Goal: Communication & Community: Answer question/provide support

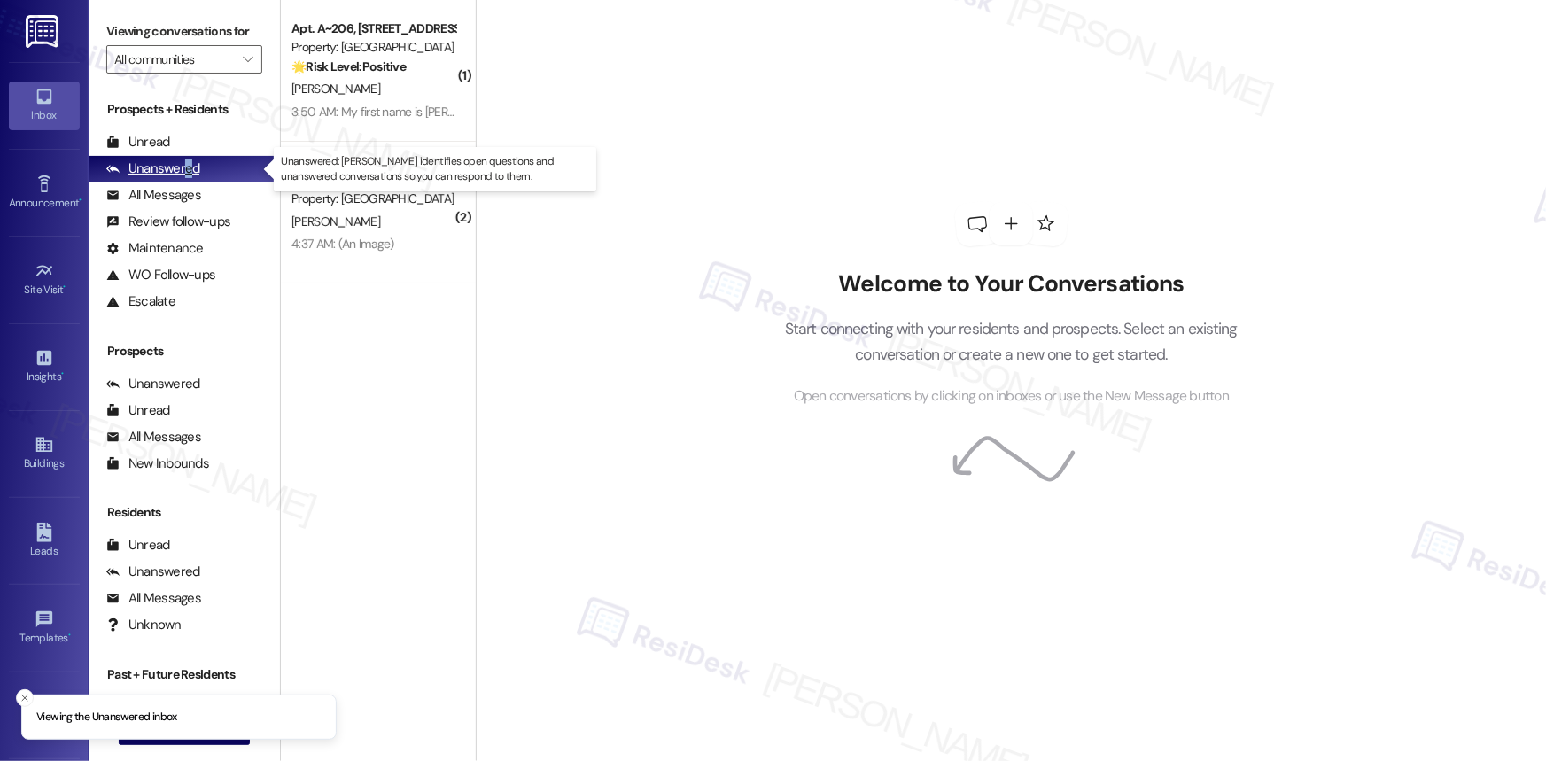
click at [186, 166] on div "Unanswered" at bounding box center [153, 168] width 94 height 19
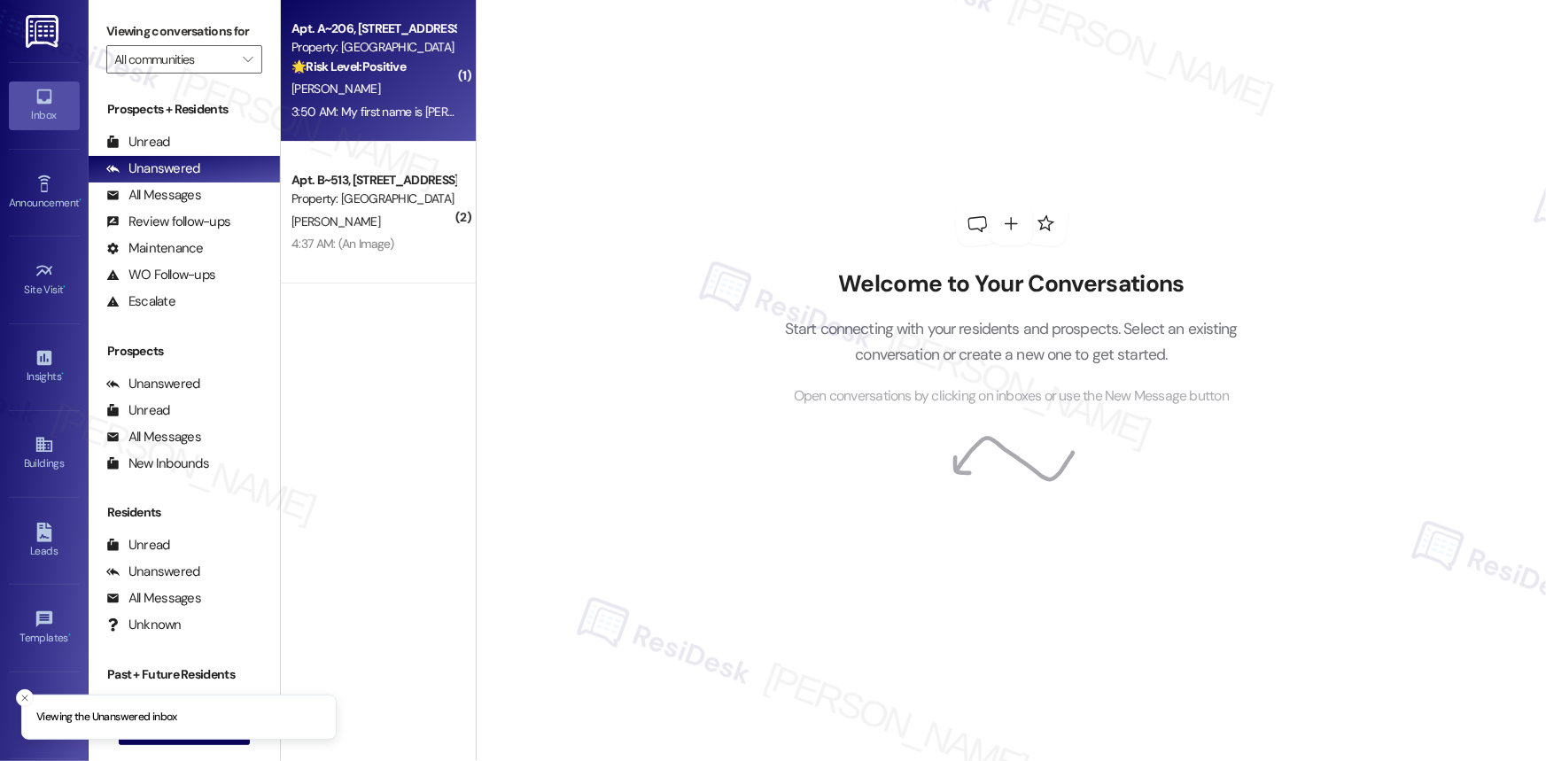
click at [431, 73] on div "🌟 Risk Level: Positive The resident is providing positive feedback about the st…" at bounding box center [373, 67] width 164 height 19
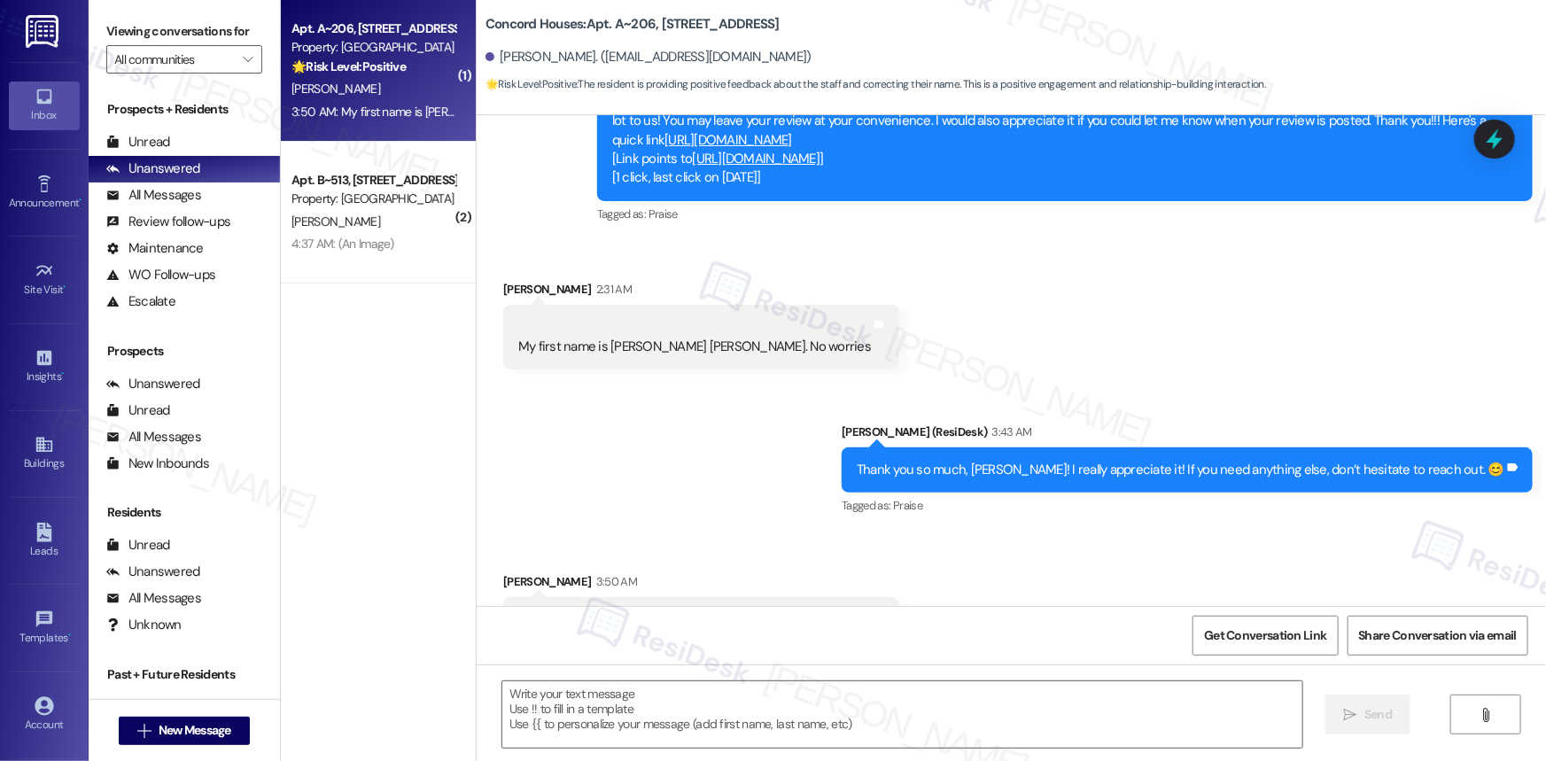
scroll to position [1680, 0]
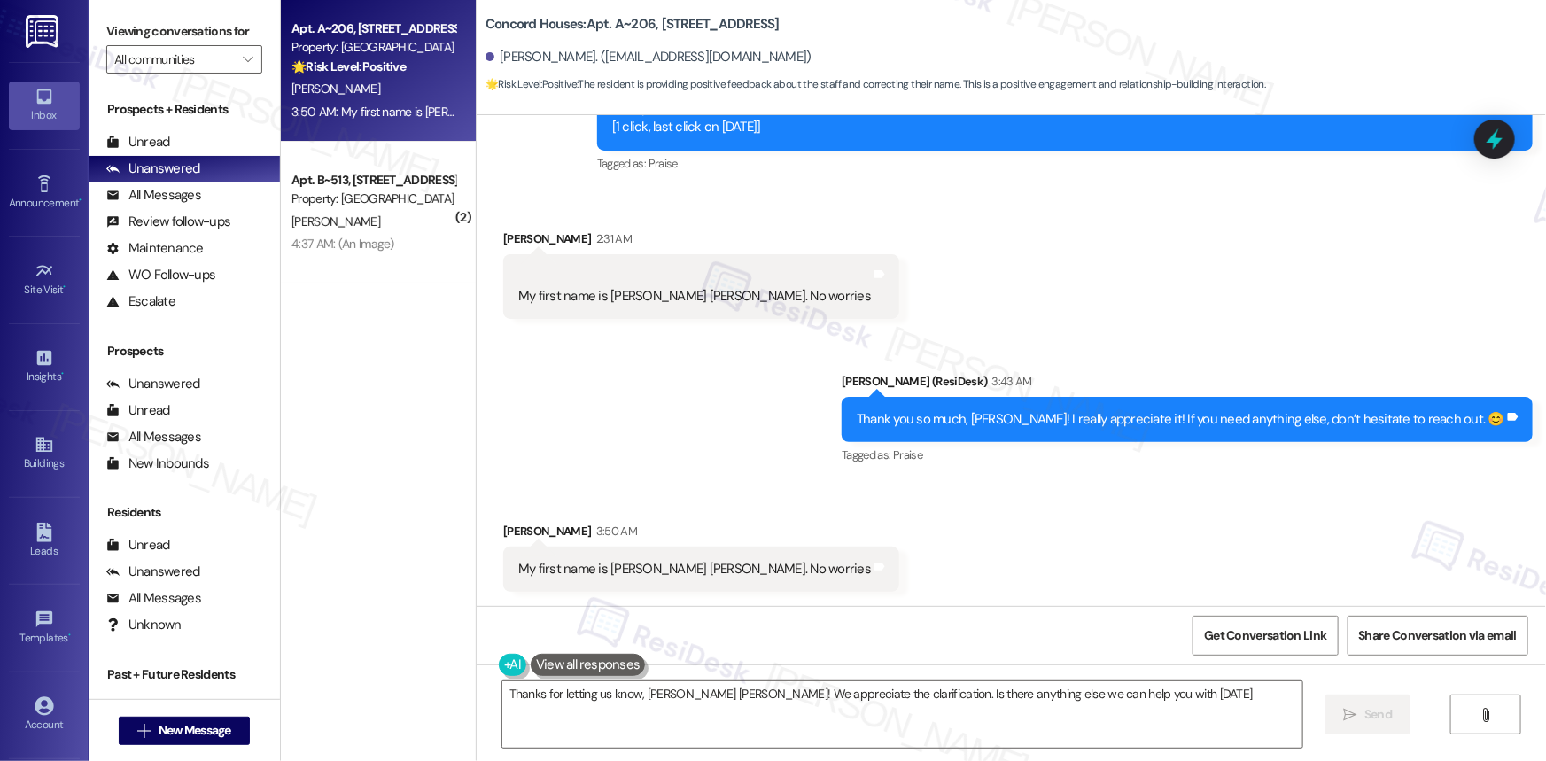
type textarea "Thanks for letting us know, [PERSON_NAME] [PERSON_NAME]! We appreciate the clar…"
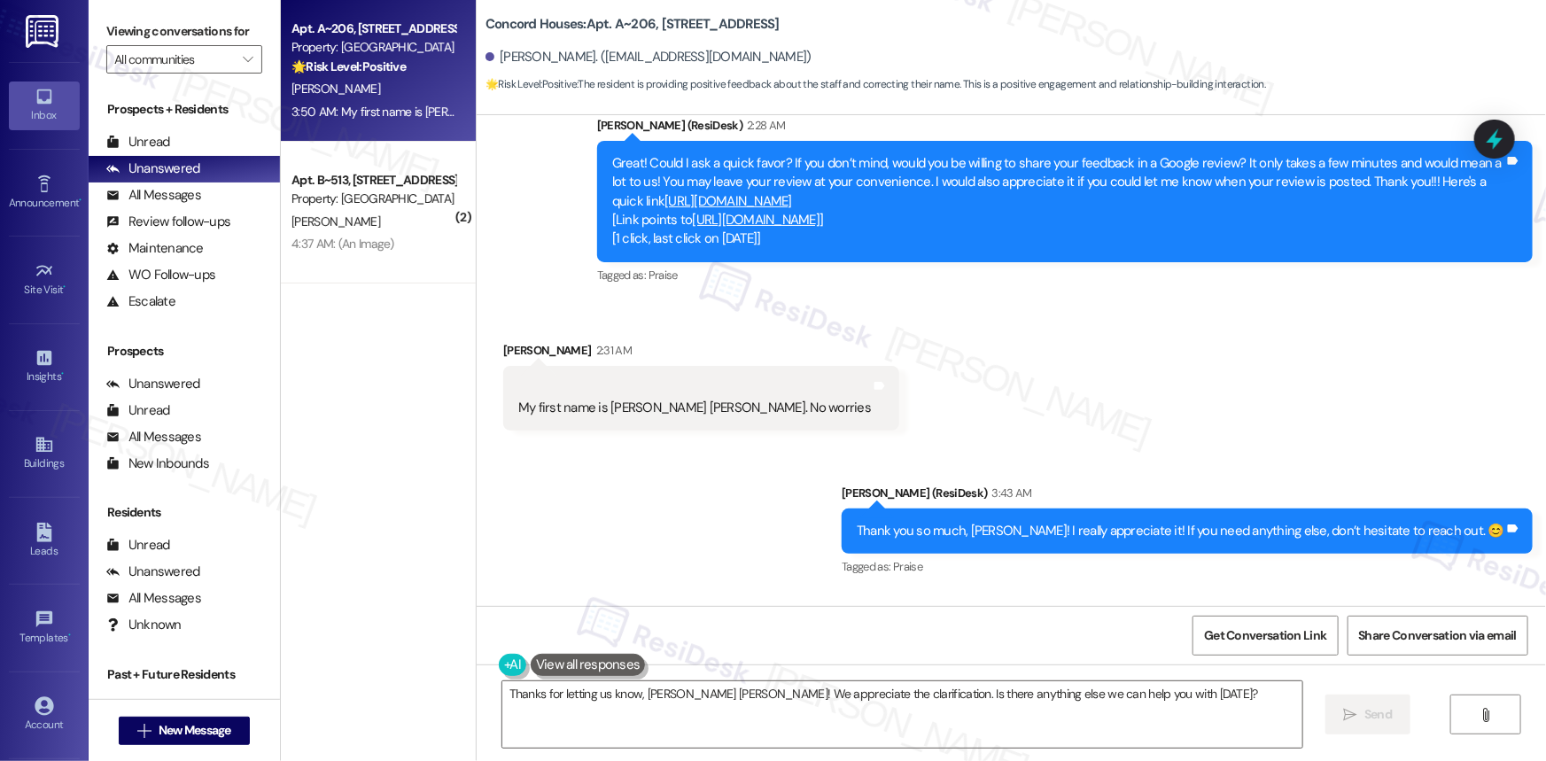
scroll to position [1519, 0]
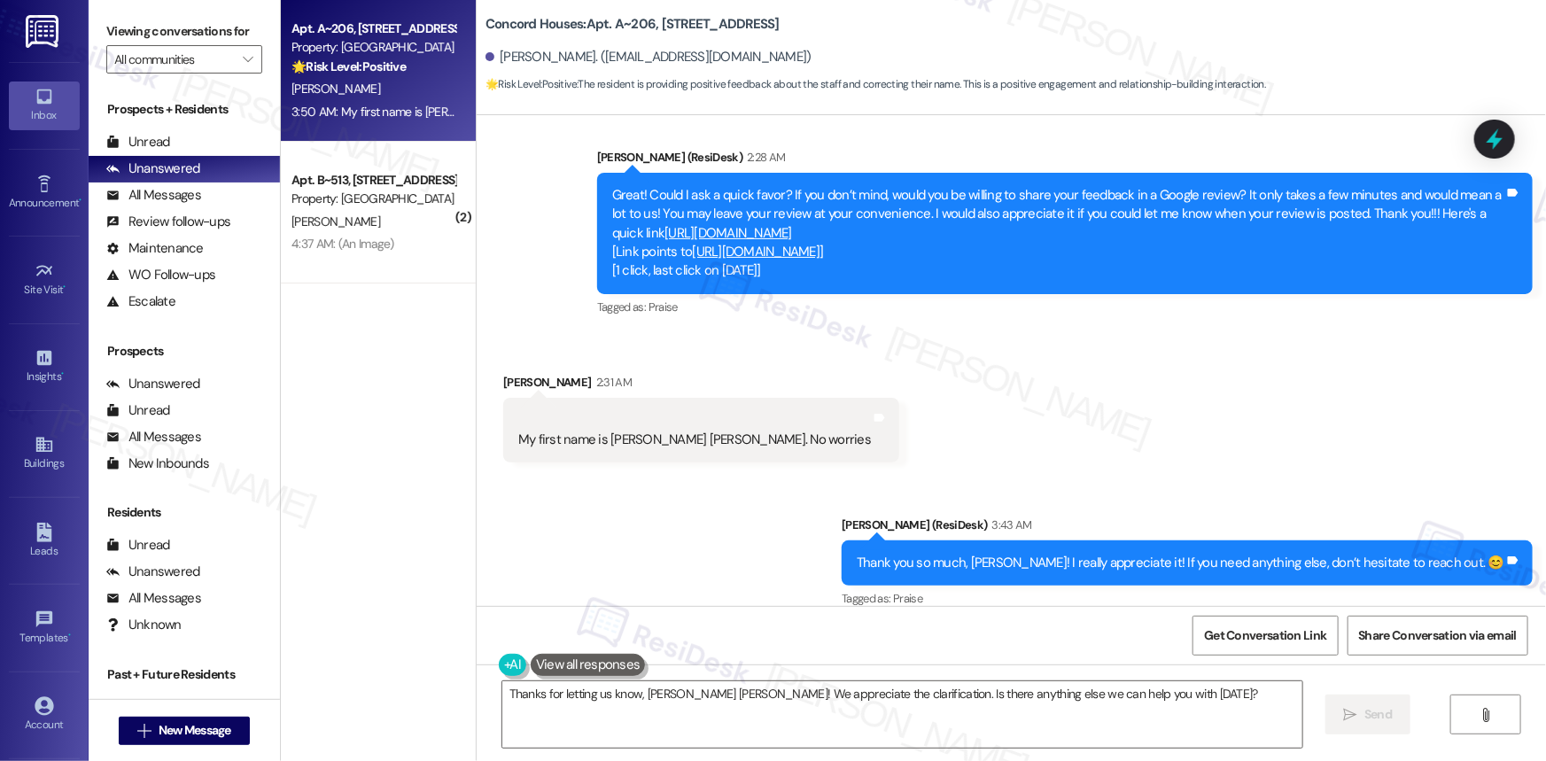
click at [755, 242] on link "[URL][DOMAIN_NAME]" at bounding box center [728, 233] width 128 height 18
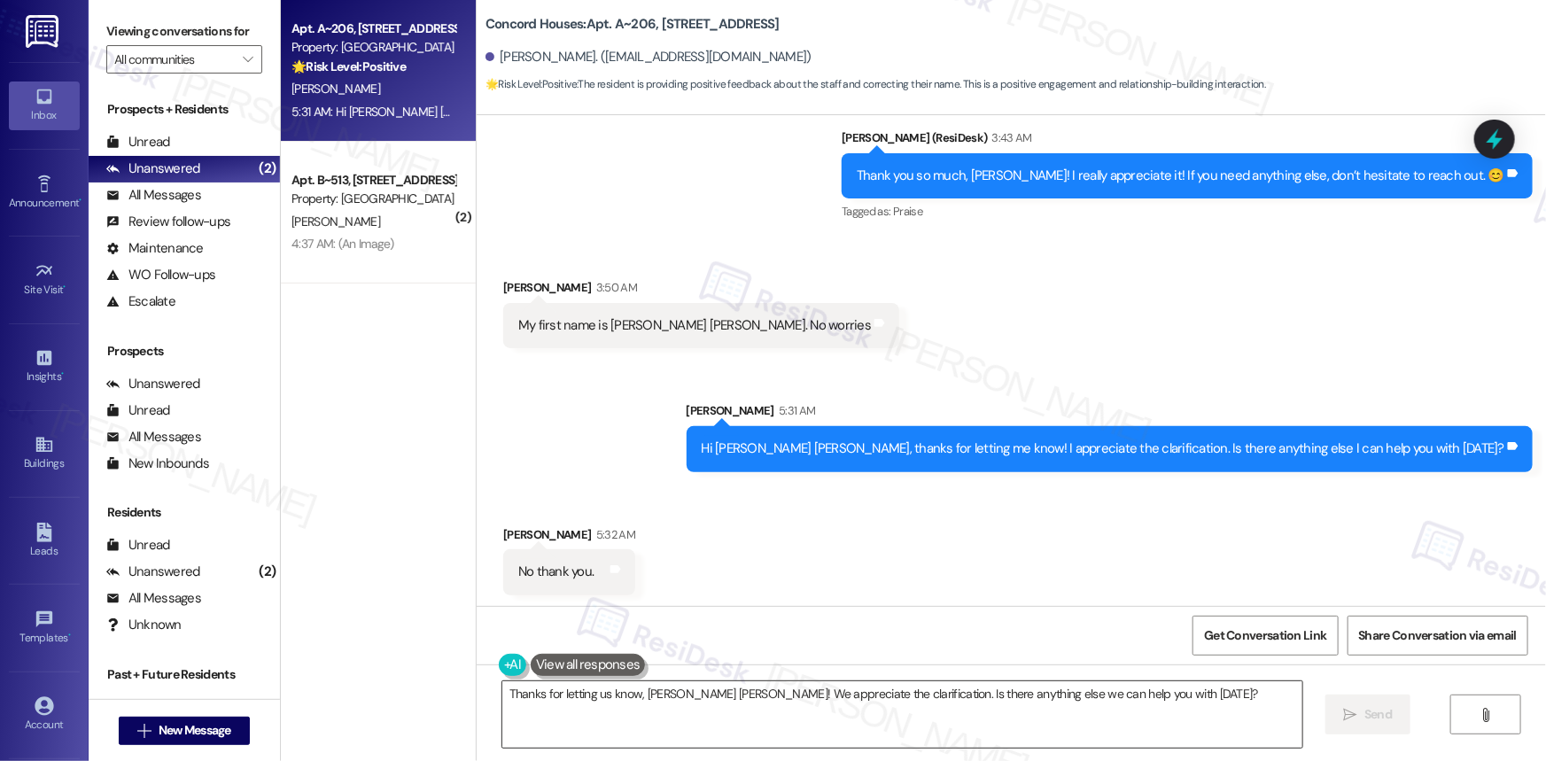
scroll to position [1927, 0]
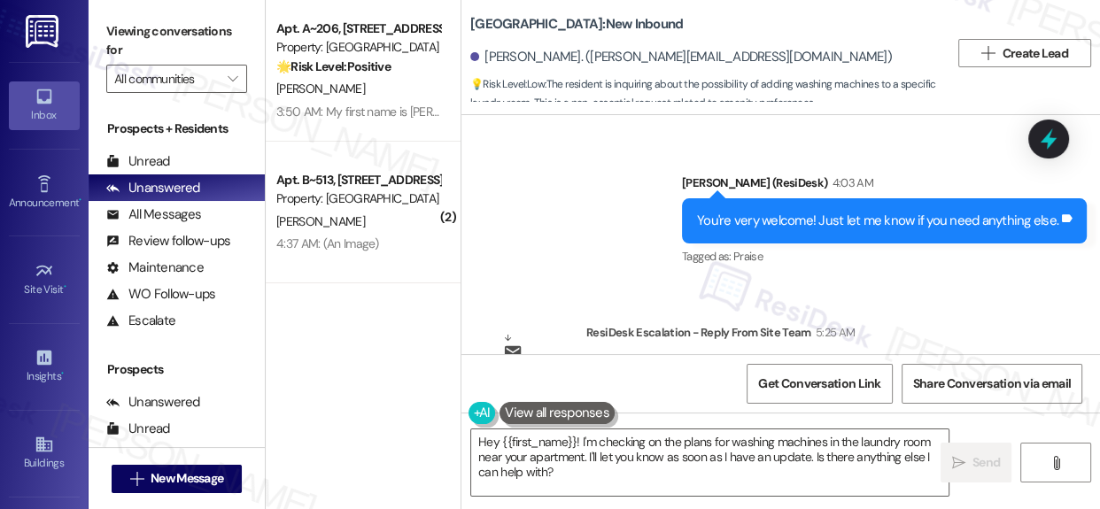
scroll to position [14997, 0]
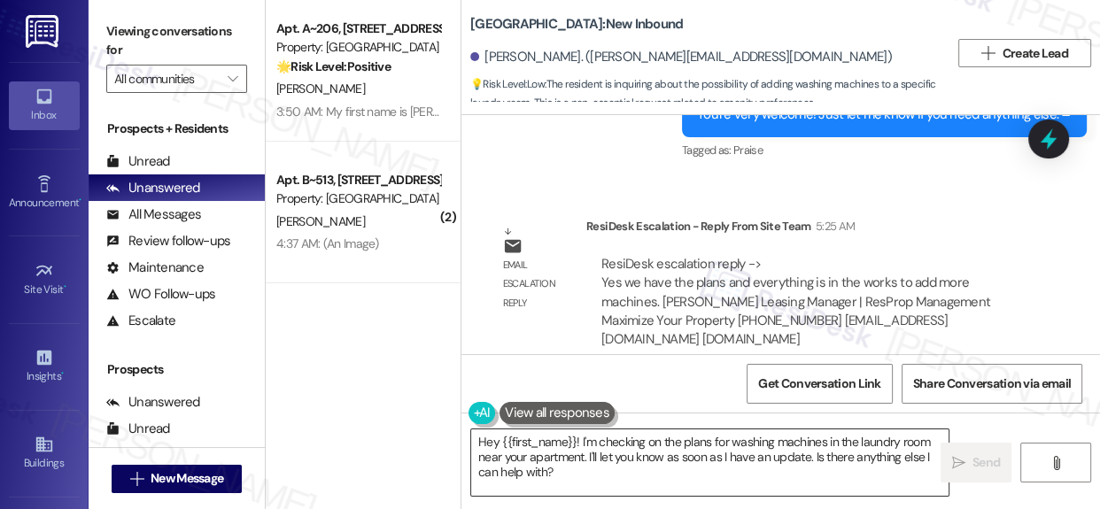
click at [656, 451] on textarea "Hey {{first_name}}! I'm checking on the plans for washing machines in the laund…" at bounding box center [709, 463] width 477 height 66
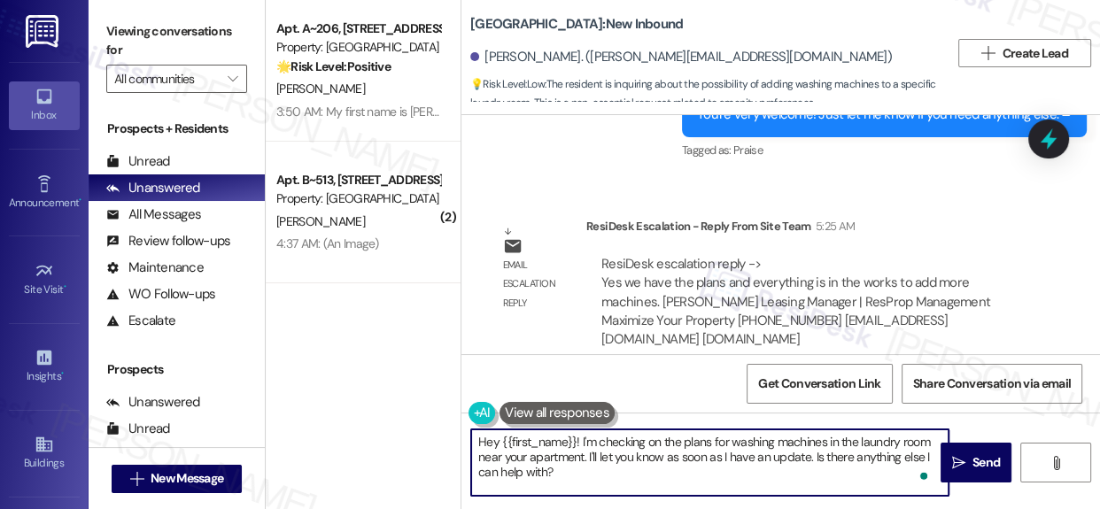
drag, startPoint x: 579, startPoint y: 438, endPoint x: 611, endPoint y: 469, distance: 45.1
click at [611, 469] on textarea "Hey {{first_name}}! I'm checking on the plans for washing machines in the laund…" at bounding box center [709, 463] width 477 height 66
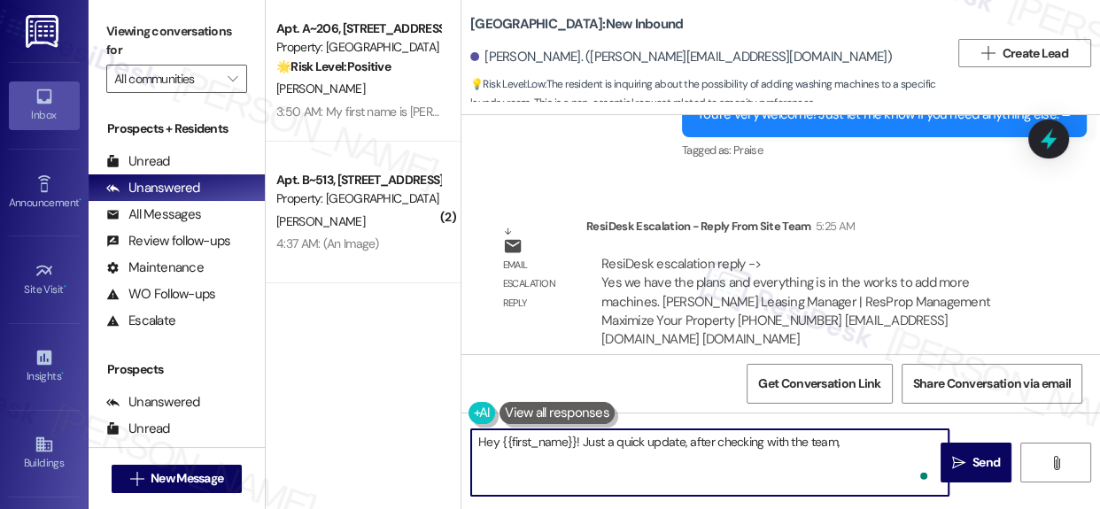
paste textarea "Yes we have the plans and everything is in the works to add more machines."
type textarea "Hey {{first_name}}! Just a quick update, after checking with the team, Yes we h…"
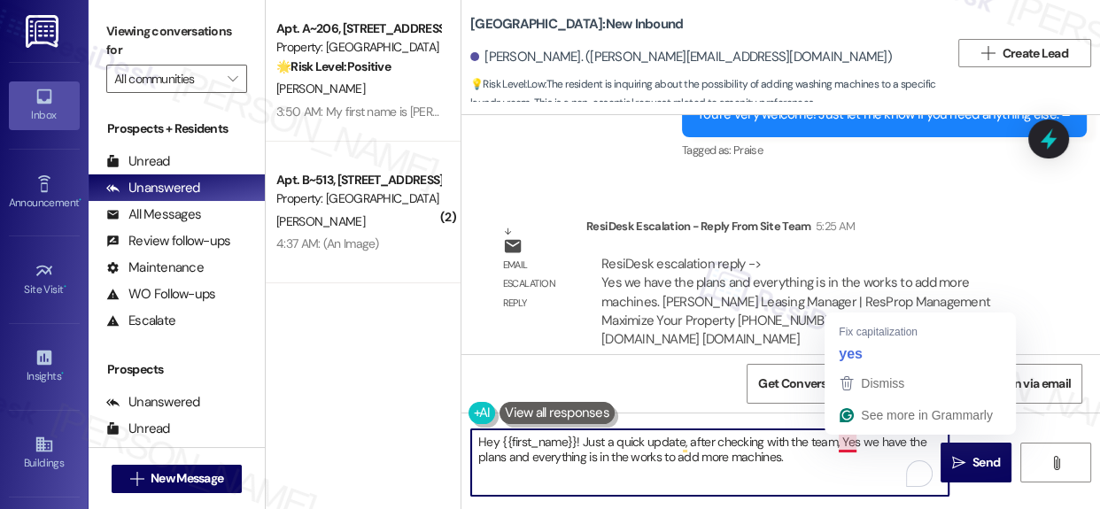
click at [842, 442] on textarea "Hey {{first_name}}! Just a quick update, after checking with the team, Yes we h…" at bounding box center [709, 463] width 477 height 66
click at [852, 442] on textarea "Hey {{first_name}}! Just a quick update, after checking with the team, Yes we h…" at bounding box center [709, 463] width 477 height 66
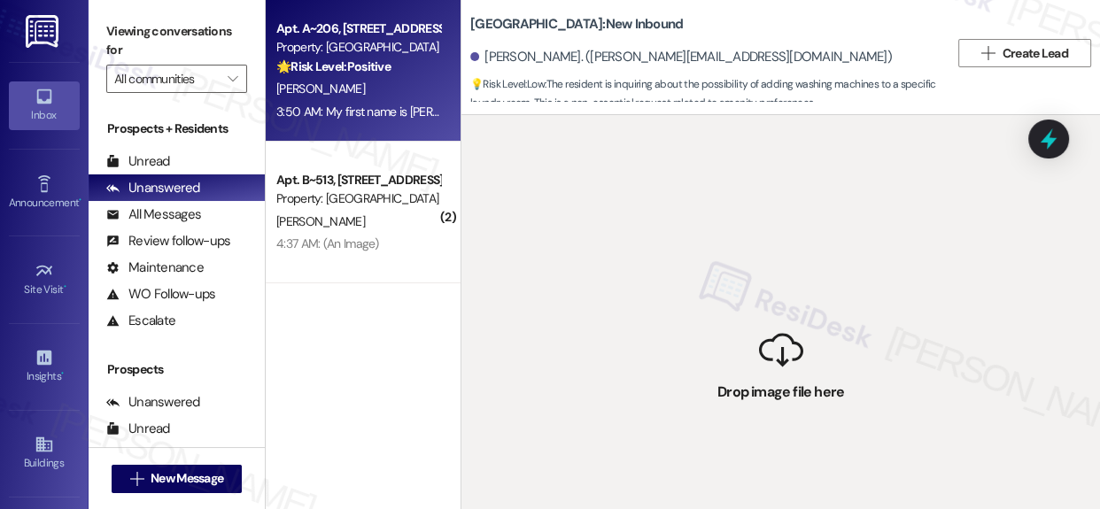
click at [379, 91] on div "[PERSON_NAME]" at bounding box center [358, 89] width 167 height 22
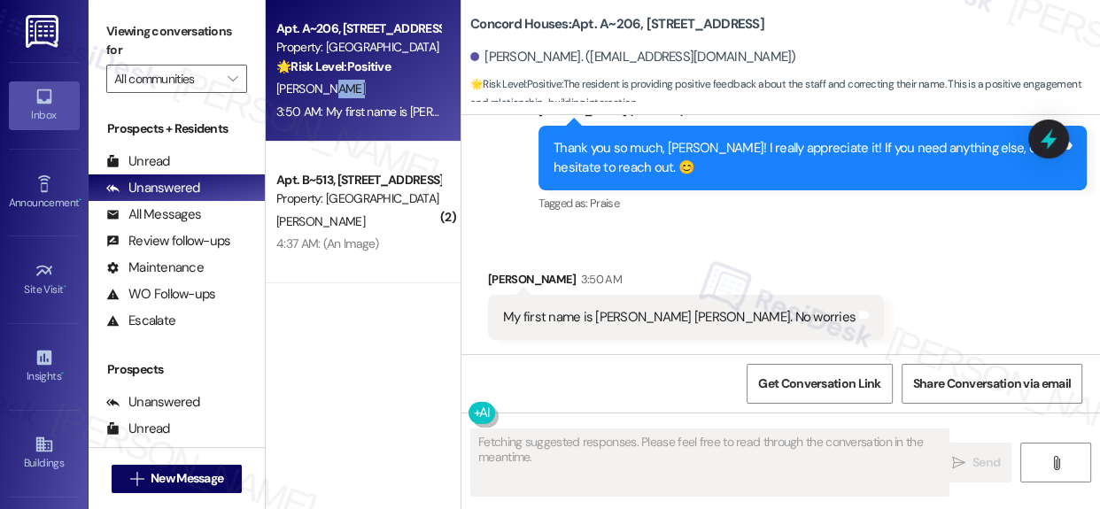
scroll to position [0, 0]
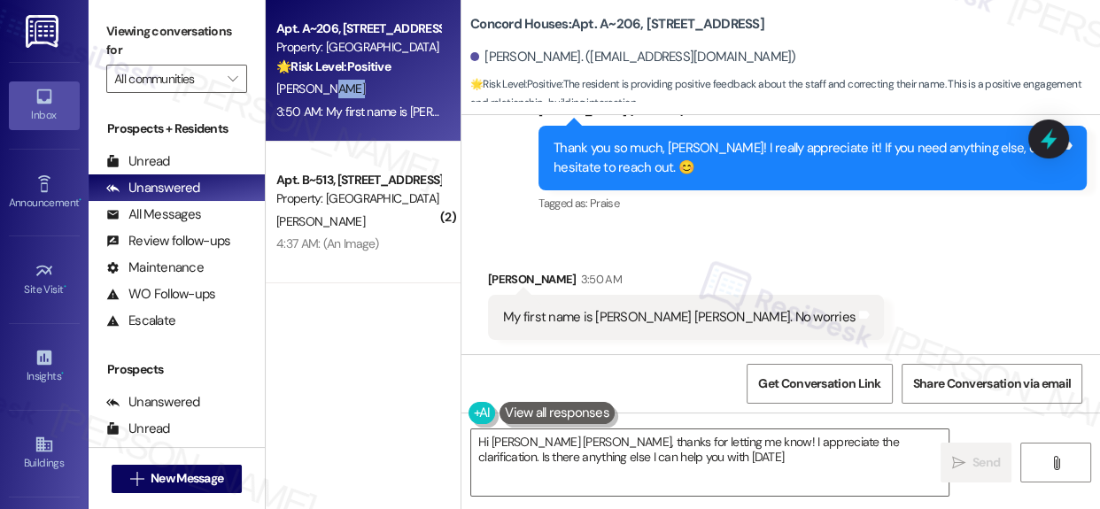
type textarea "Hi [PERSON_NAME] [PERSON_NAME], thanks for letting me know! I appreciate the cl…"
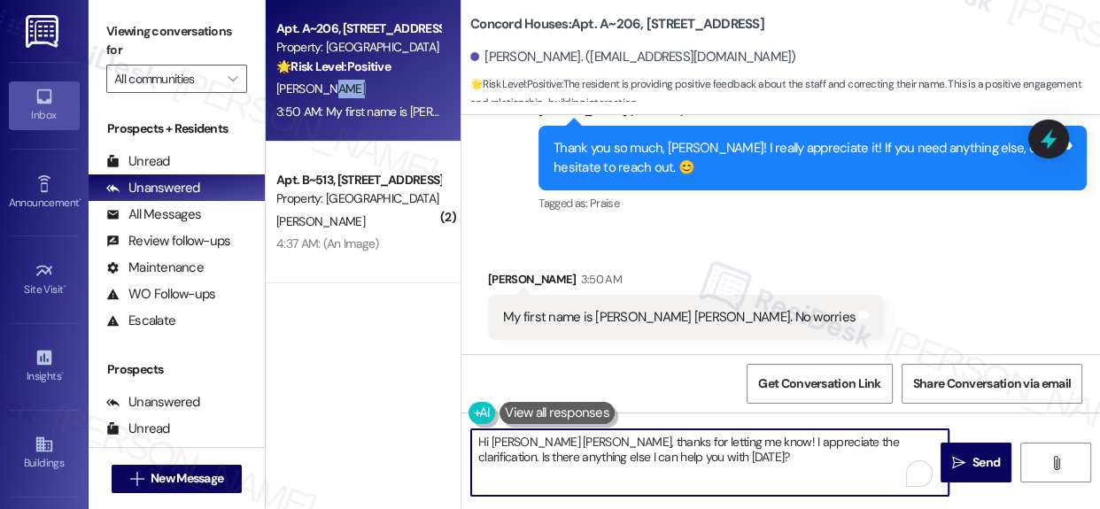
click at [832, 456] on textarea "Hi [PERSON_NAME] [PERSON_NAME], thanks for letting me know! I appreciate the cl…" at bounding box center [709, 463] width 477 height 66
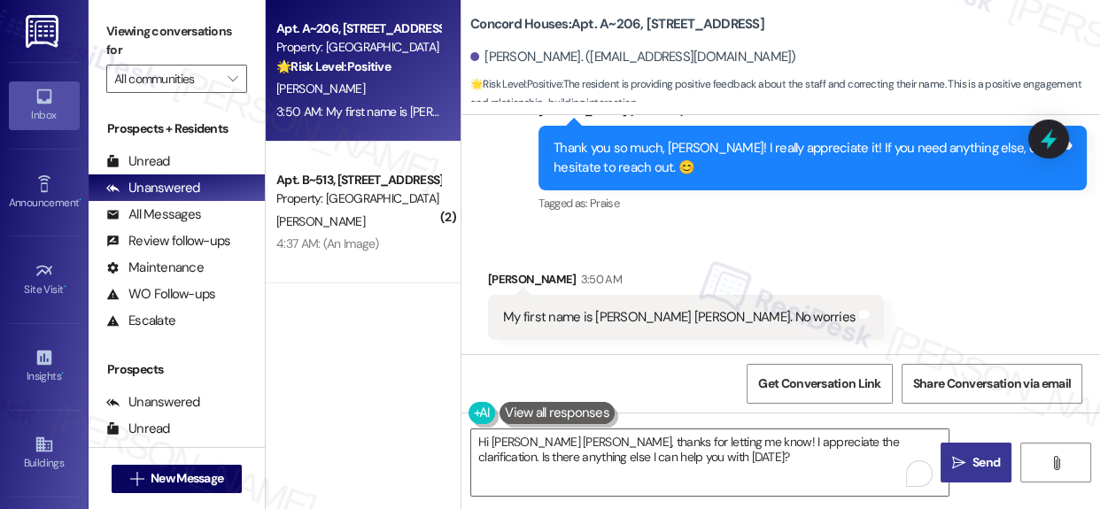
click at [983, 467] on span "Send" at bounding box center [986, 463] width 27 height 19
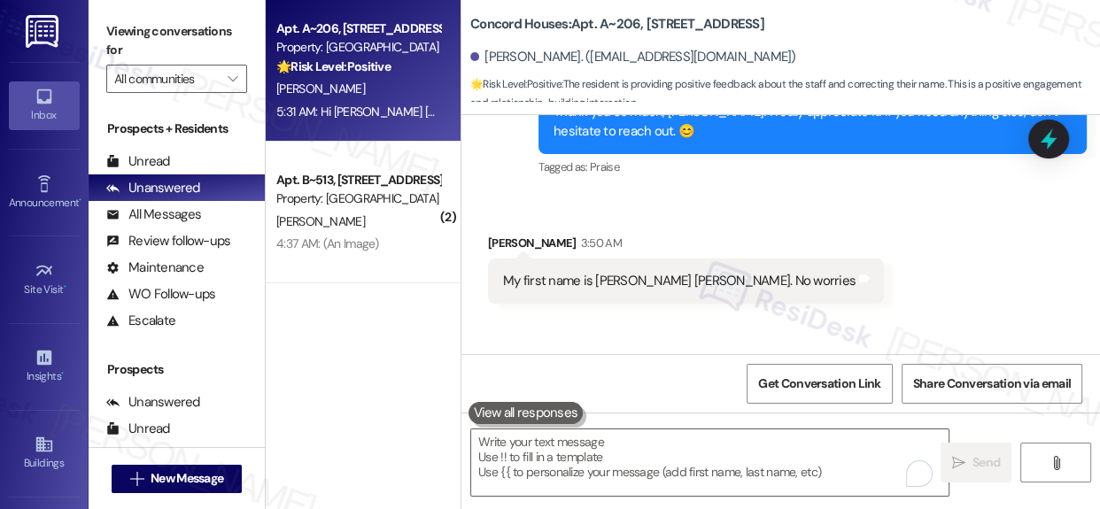
scroll to position [2264, 0]
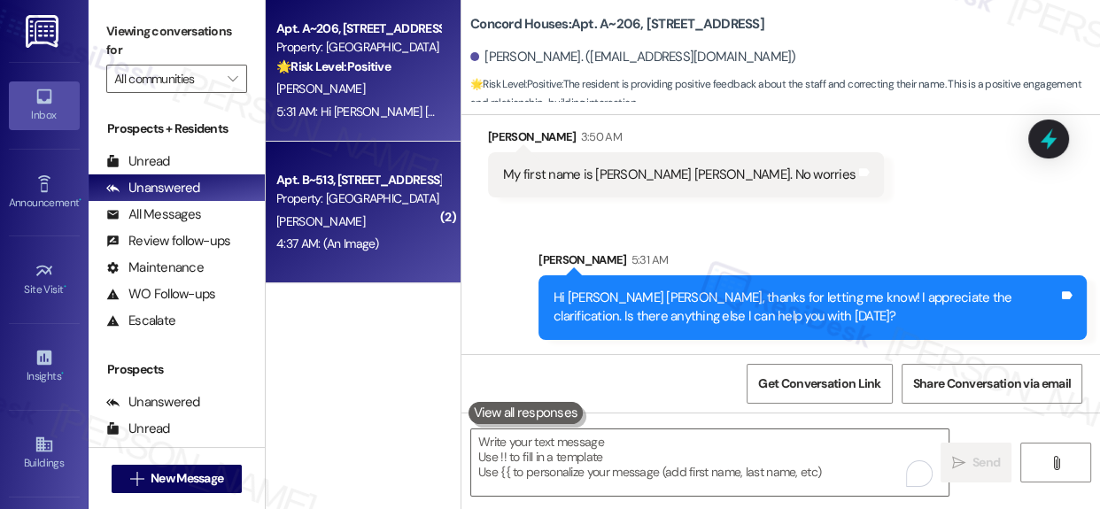
click at [351, 201] on div "Property: [GEOGRAPHIC_DATA]" at bounding box center [358, 199] width 164 height 19
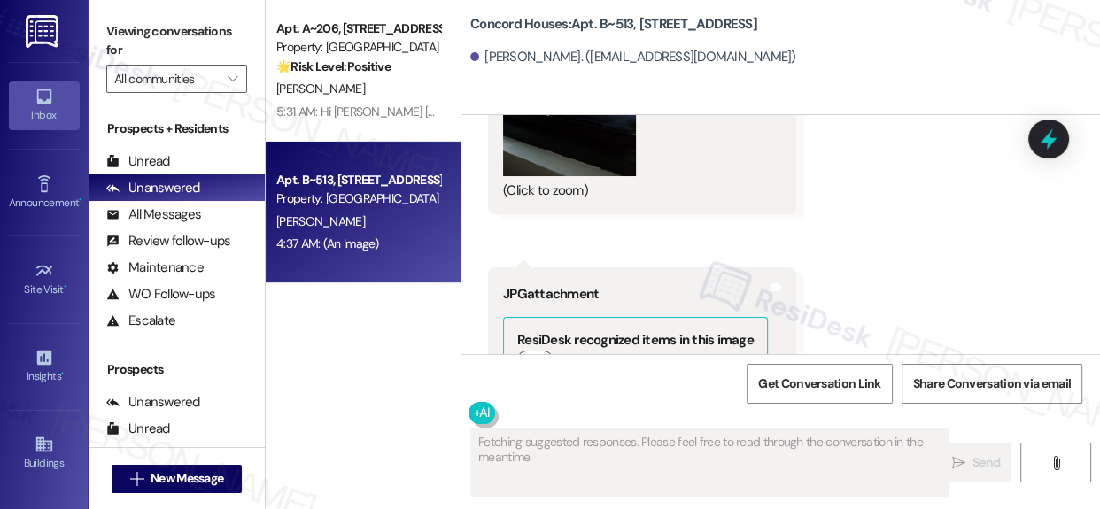
scroll to position [1874, 0]
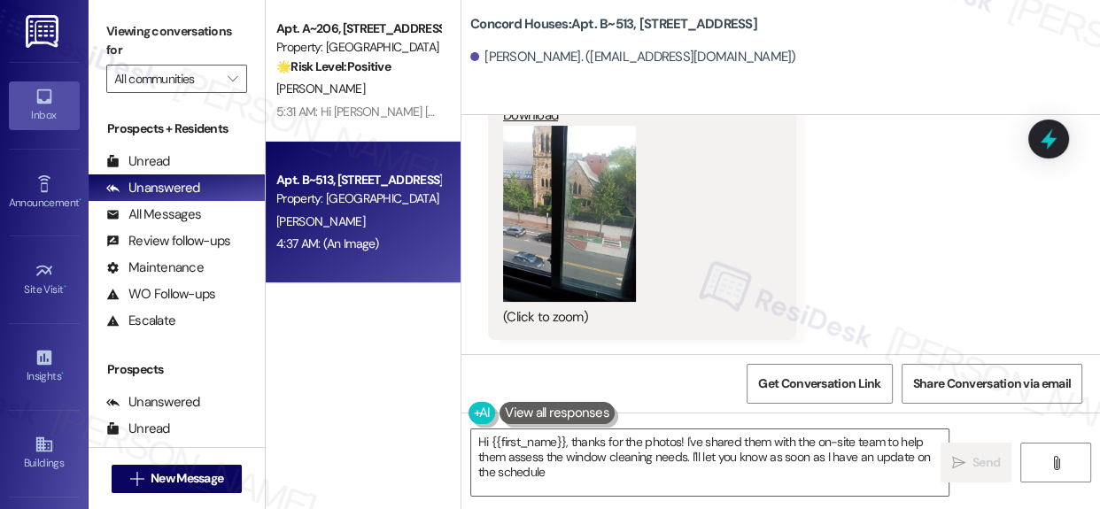
type textarea "Hi {{first_name}}, thanks for the photos! I've shared them with the on-site tea…"
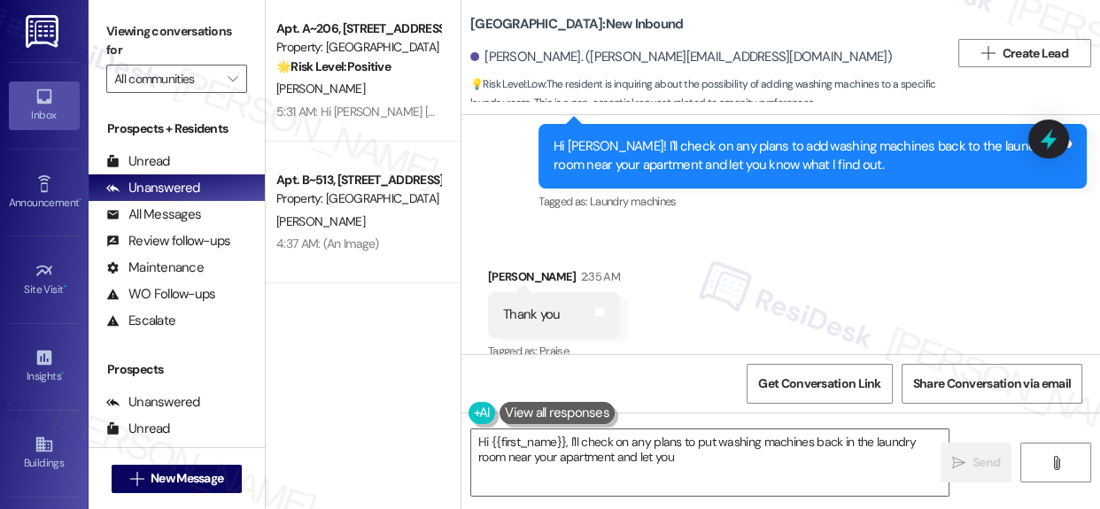
scroll to position [14997, 0]
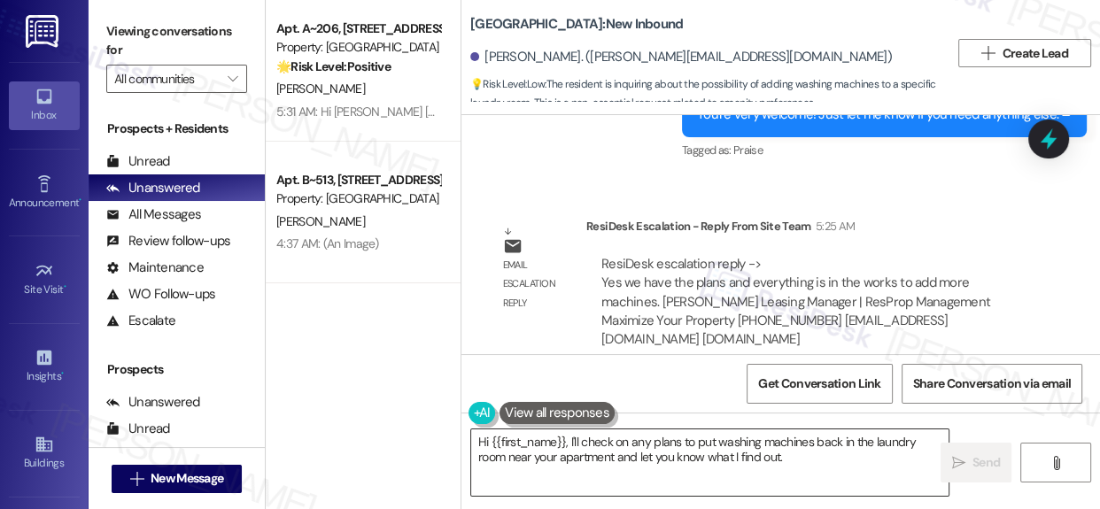
click at [574, 443] on textarea "Hi {{first_name}}, I'll check on any plans to put washing machines back in the …" at bounding box center [709, 463] width 477 height 66
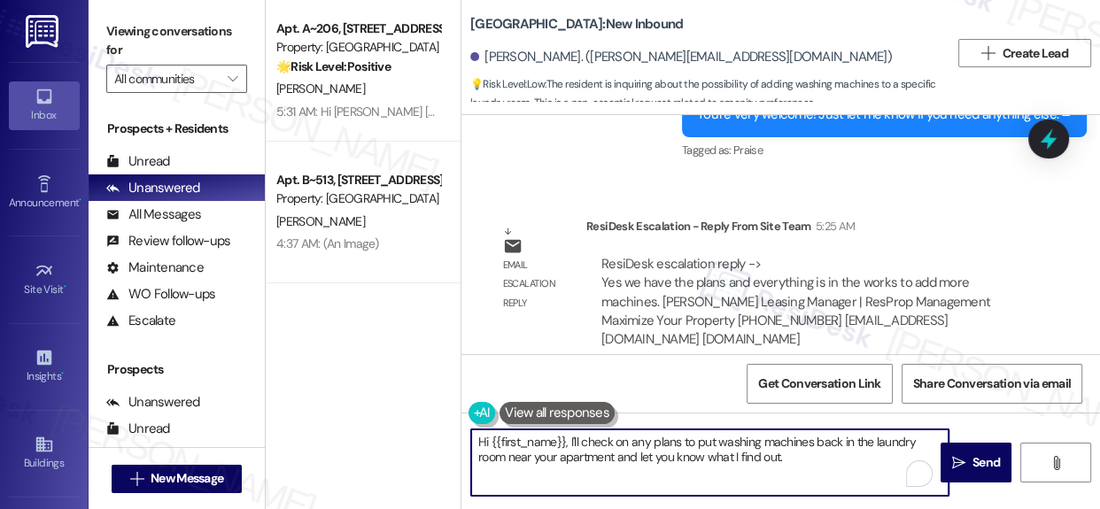
click at [574, 443] on textarea "Hi {{first_name}}, I'll check on any plans to put washing machines back in the …" at bounding box center [709, 463] width 477 height 66
click at [581, 446] on textarea "Hi {{first_name}}, I'll check on any plans to put washing machines back in the …" at bounding box center [709, 463] width 477 height 66
drag, startPoint x: 780, startPoint y: 460, endPoint x: 569, endPoint y: 440, distance: 212.6
click at [569, 440] on textarea "Hi {{first_name}}, I'll check on any plans to put washing machines back in the …" at bounding box center [709, 463] width 477 height 66
paste textarea "Yes we have the plans and everything is in the works to add more machines."
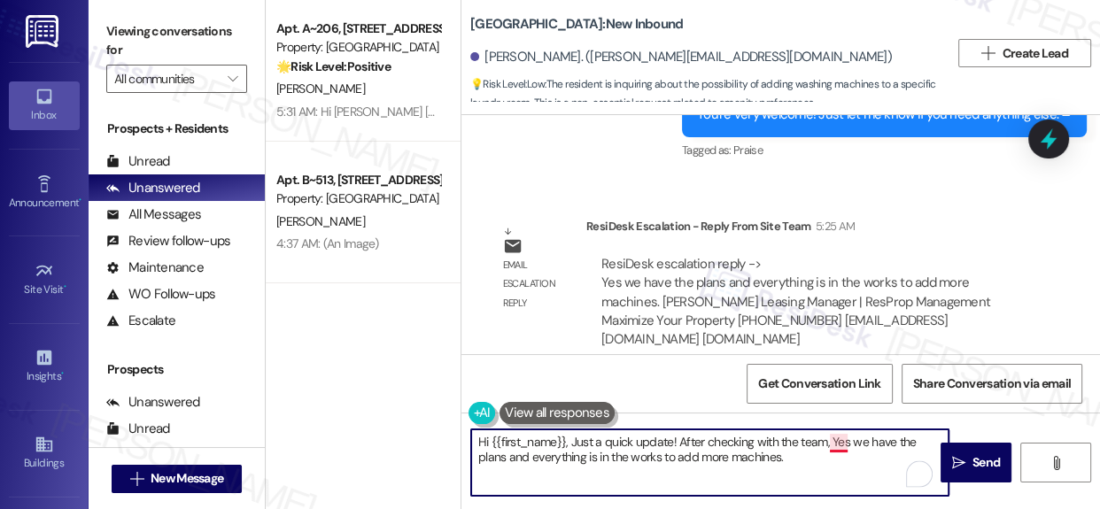
click at [847, 442] on textarea "Hi {{first_name}}, Just a quick update! After checking with the team, Yes we ha…" at bounding box center [709, 463] width 477 height 66
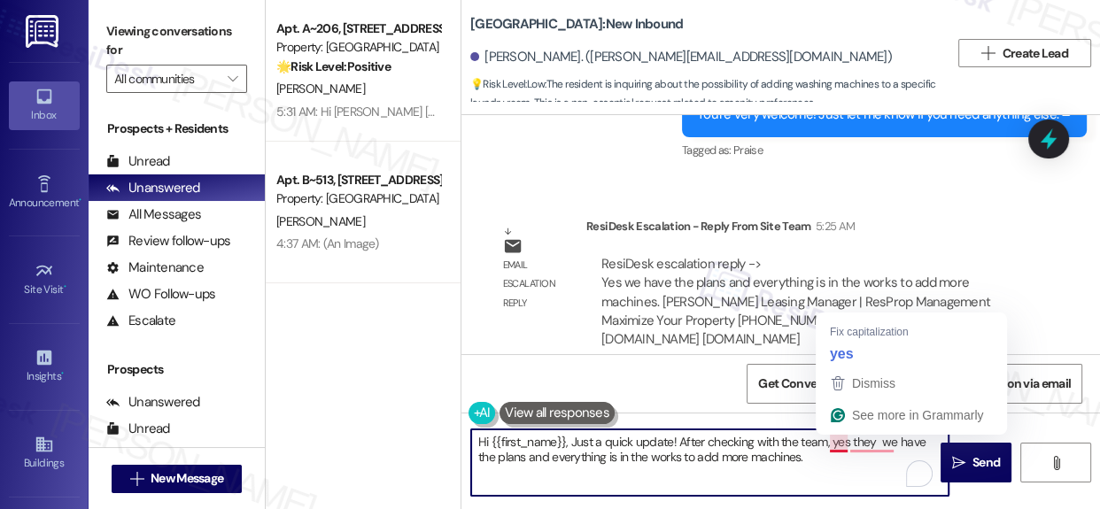
click at [856, 359] on div "Get Conversation Link Share Conversation via email" at bounding box center [781, 383] width 639 height 58
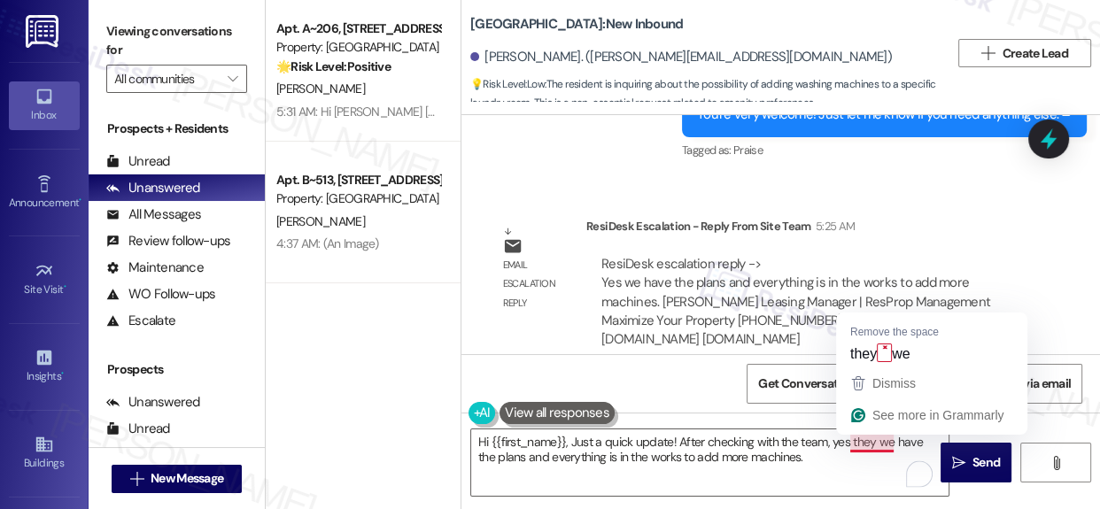
click at [879, 354] on div "Get Conversation Link Share Conversation via email" at bounding box center [781, 383] width 639 height 58
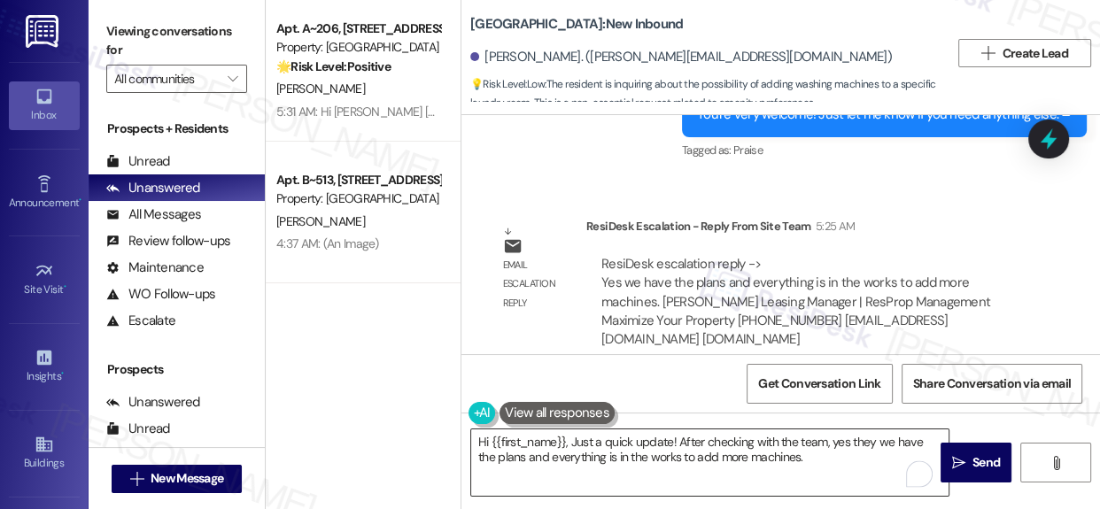
click at [885, 439] on textarea "Hi {{first_name}}, Just a quick update! After checking with the team, yes they …" at bounding box center [709, 463] width 477 height 66
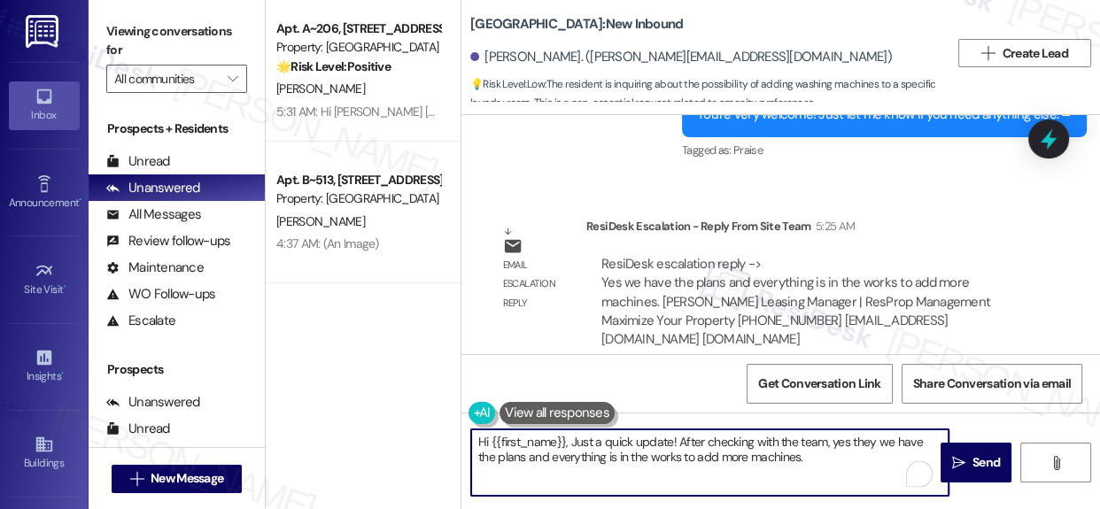
click at [885, 439] on textarea "Hi {{first_name}}, Just a quick update! After checking with the team, yes they …" at bounding box center [709, 463] width 477 height 66
click at [885, 440] on textarea "Hi {{first_name}}, Just a quick update! After checking with the team, yes they …" at bounding box center [709, 463] width 477 height 66
click at [885, 441] on textarea "Hi {{first_name}}, Just a quick update! After checking with the team, yes they …" at bounding box center [709, 463] width 477 height 66
click at [890, 446] on textarea "Hi {{first_name}}, Just a quick update! After checking with the team, yes they …" at bounding box center [709, 463] width 477 height 66
click at [843, 358] on div "Get Conversation Link Share Conversation via email" at bounding box center [781, 383] width 639 height 58
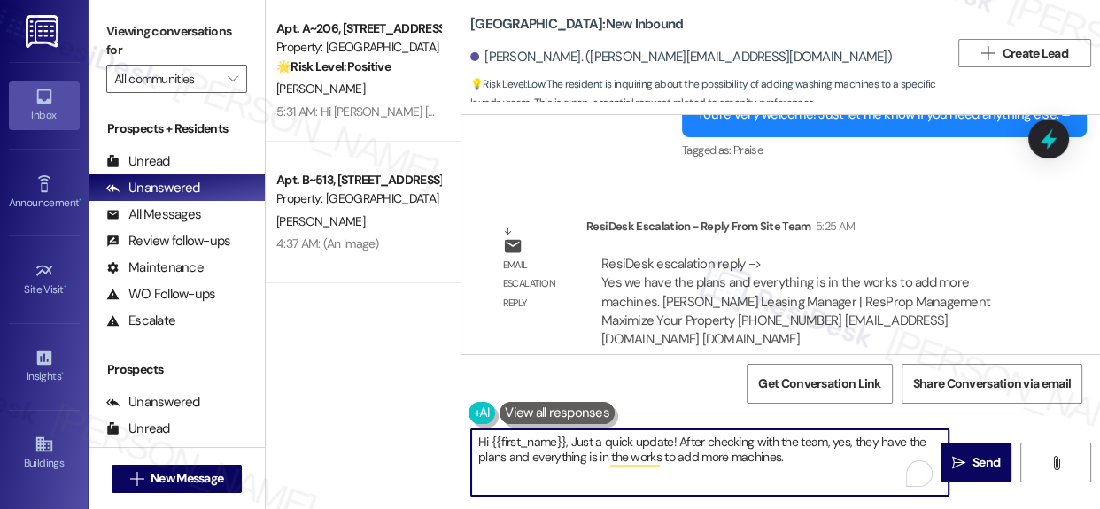
click at [808, 457] on textarea "Hi {{first_name}}, Just a quick update! After checking with the team, yes, they…" at bounding box center [709, 463] width 477 height 66
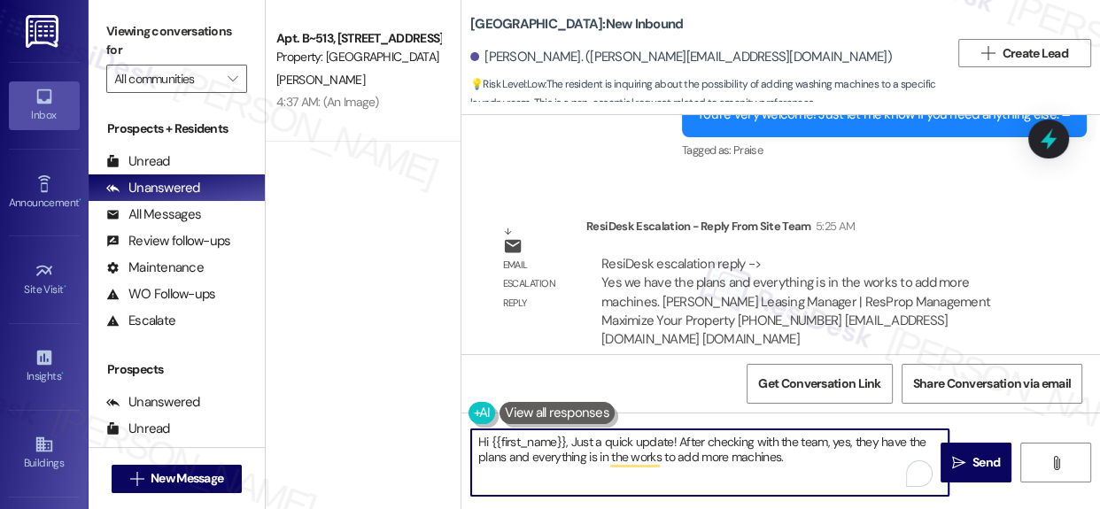
click at [815, 463] on textarea "Hi {{first_name}}, Just a quick update! After checking with the team, yes, they…" at bounding box center [709, 463] width 477 height 66
click at [799, 458] on textarea "Hi {{first_name}}, Just a quick update! After checking with the team, yes, they…" at bounding box center [709, 463] width 477 height 66
click at [802, 459] on textarea "Hi {{first_name}}, Just a quick update! After checking with the team, yes, they…" at bounding box center [709, 463] width 477 height 66
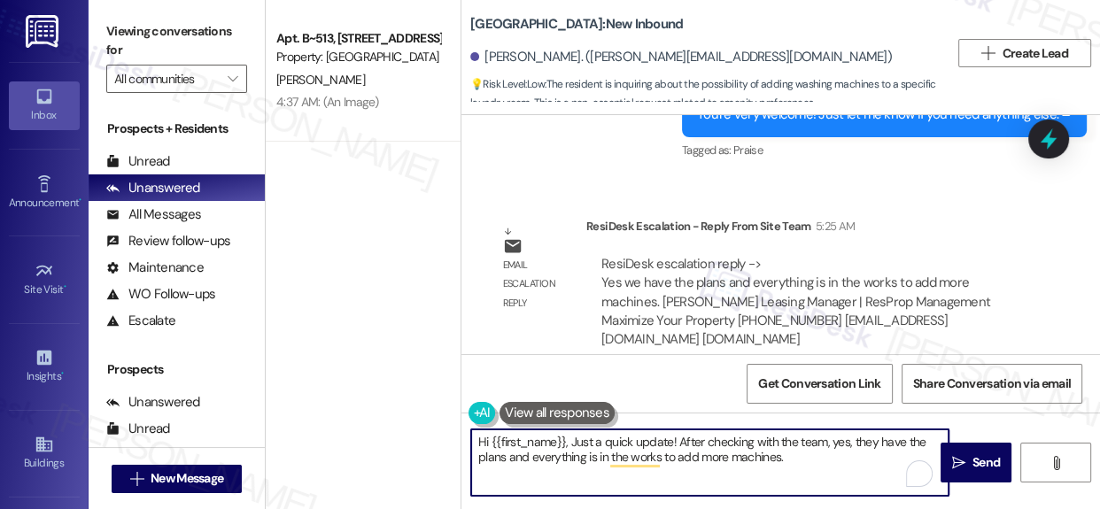
click at [802, 459] on textarea "Hi {{first_name}}, Just a quick update! After checking with the team, yes, they…" at bounding box center [709, 463] width 477 height 66
click at [939, 508] on html "Inbox Go to Inbox Announcement • Send A Text Announcement Site Visit • Go to Si…" at bounding box center [550, 254] width 1100 height 509
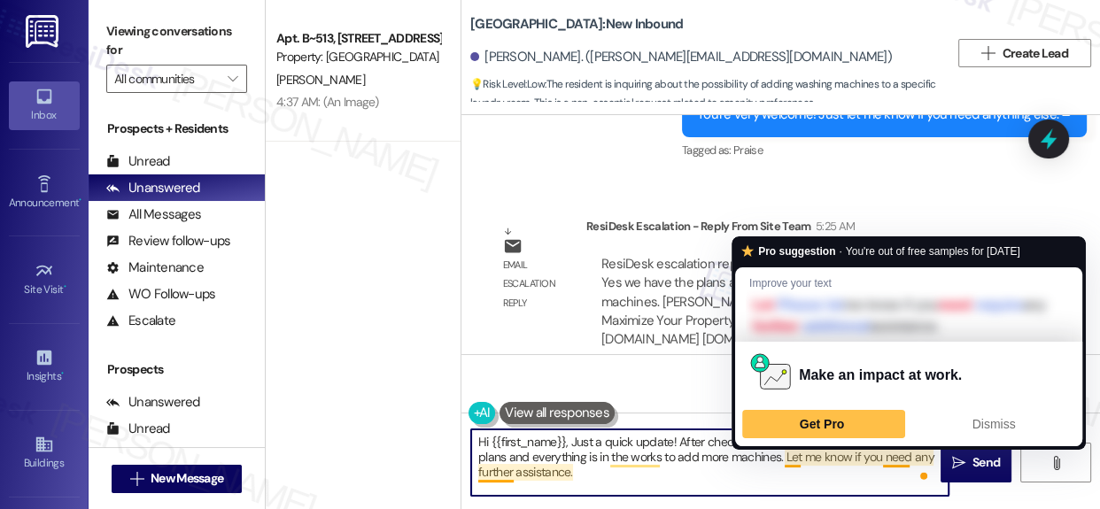
click at [903, 459] on textarea "Hi {{first_name}}, Just a quick update! After checking with the team, yes, they…" at bounding box center [709, 463] width 477 height 66
click at [636, 453] on textarea "Hi {{first_name}}, Just a quick update! After checking with the team, yes, they…" at bounding box center [709, 463] width 477 height 66
click at [638, 453] on textarea "Hi {{first_name}}, Just a quick update! After checking with the team, yes, they…" at bounding box center [709, 463] width 477 height 66
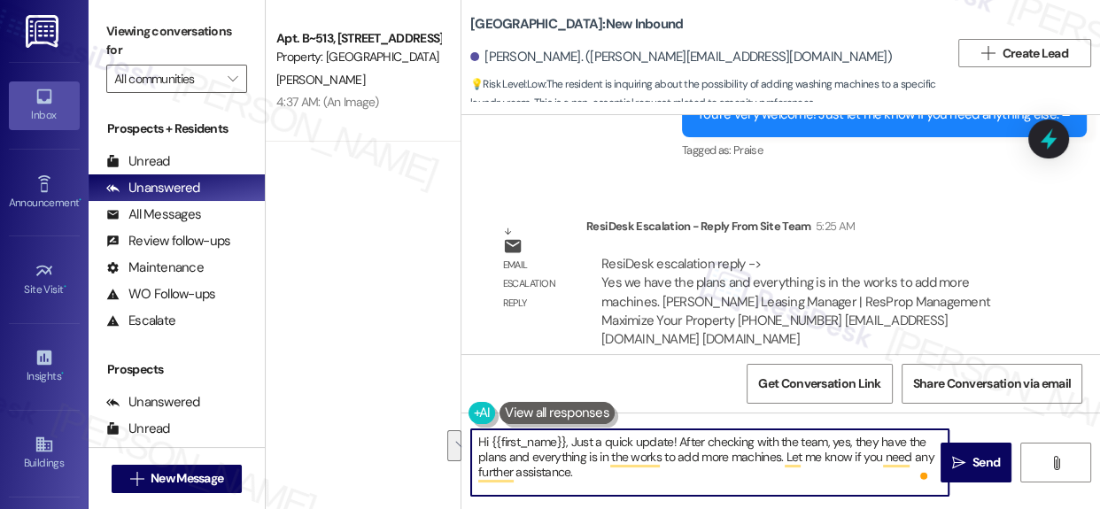
drag, startPoint x: 572, startPoint y: 442, endPoint x: 568, endPoint y: 473, distance: 31.3
click at [568, 473] on textarea "Hi {{first_name}}, Just a quick update! After checking with the team, yes, they…" at bounding box center [709, 463] width 477 height 66
click at [647, 469] on textarea "Hi {{first_name}}, Just a quick update! After checking with the team, yes, they…" at bounding box center [709, 463] width 477 height 66
drag, startPoint x: 570, startPoint y: 442, endPoint x: 582, endPoint y: 467, distance: 27.7
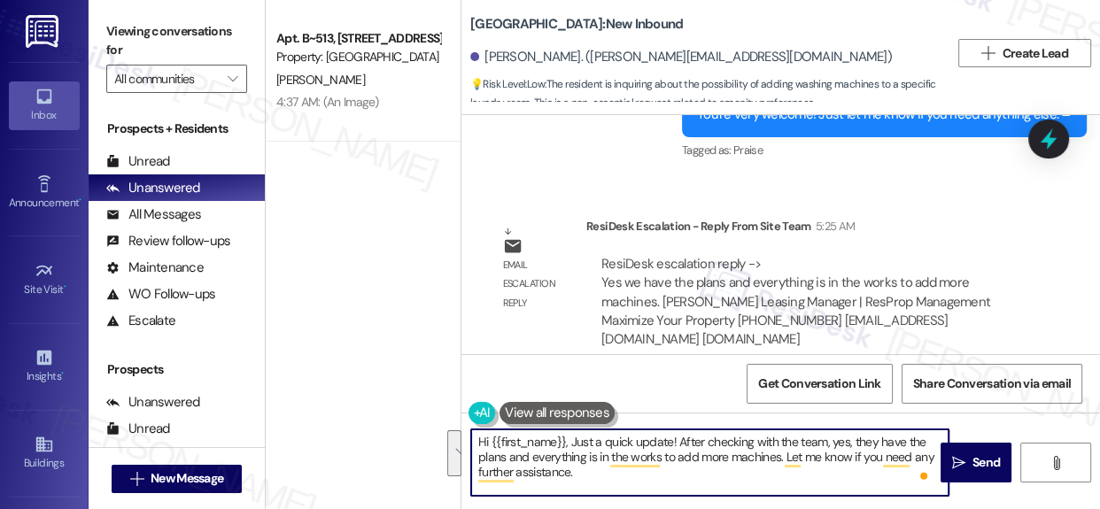
click at [579, 467] on textarea "Hi {{first_name}}, Just a quick update! After checking with the team, yes, they…" at bounding box center [709, 463] width 477 height 66
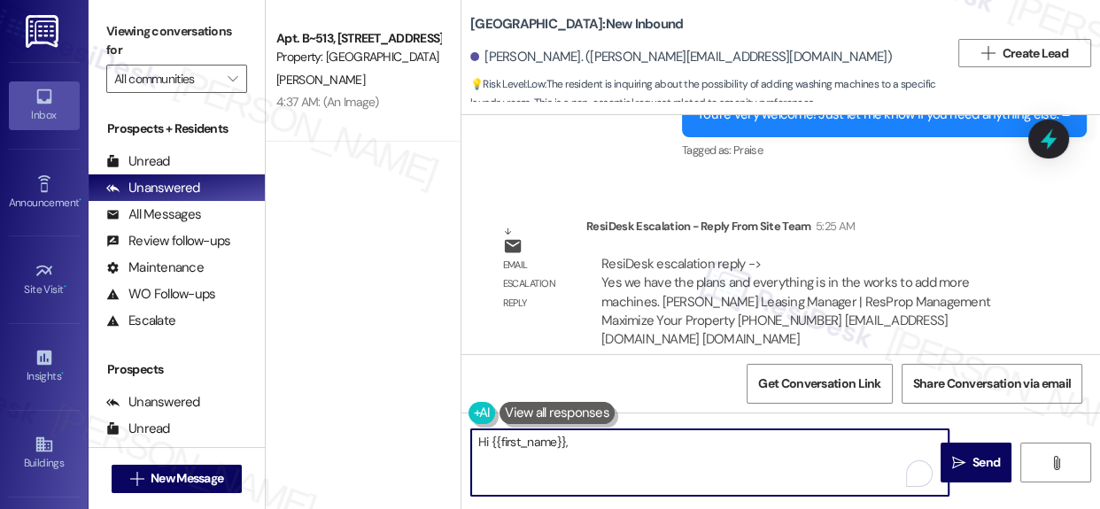
paste textarea "Just a quick update! The team confirmed they do have plans in place, and everyt…"
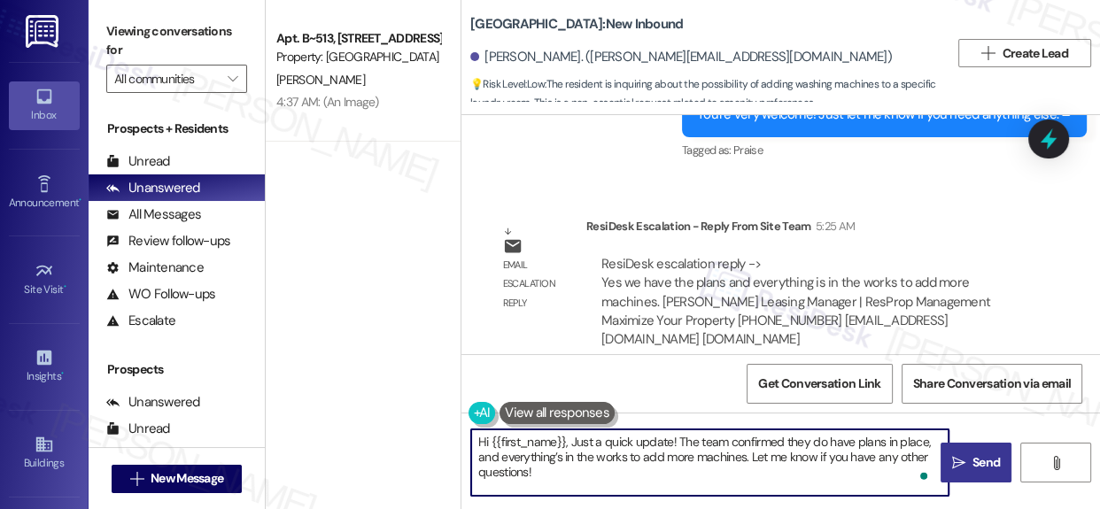
type textarea "Hi {{first_name}}, Just a quick update! The team confirmed they do have plans i…"
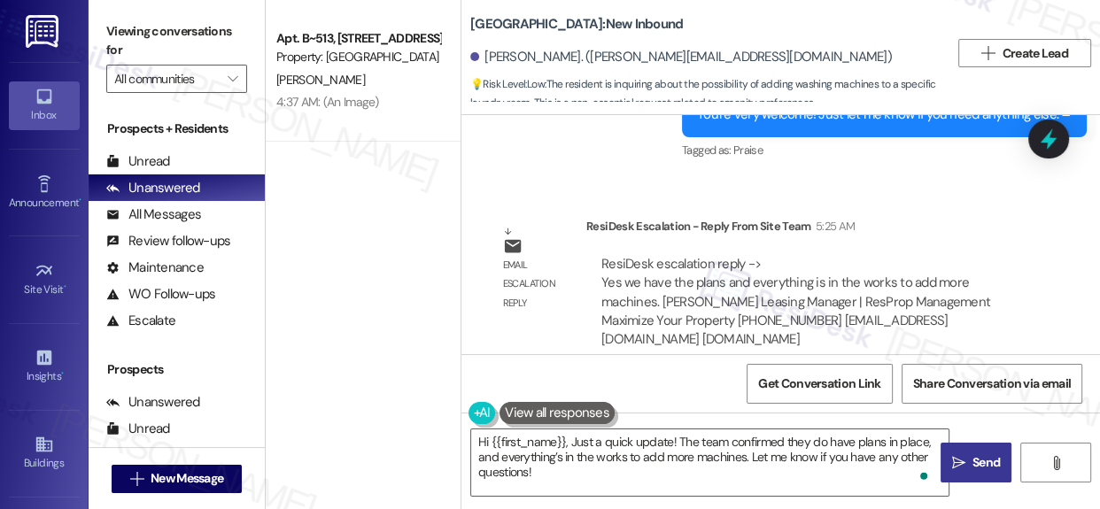
click at [979, 461] on span "Send" at bounding box center [986, 463] width 27 height 19
